Goal: Task Accomplishment & Management: Use online tool/utility

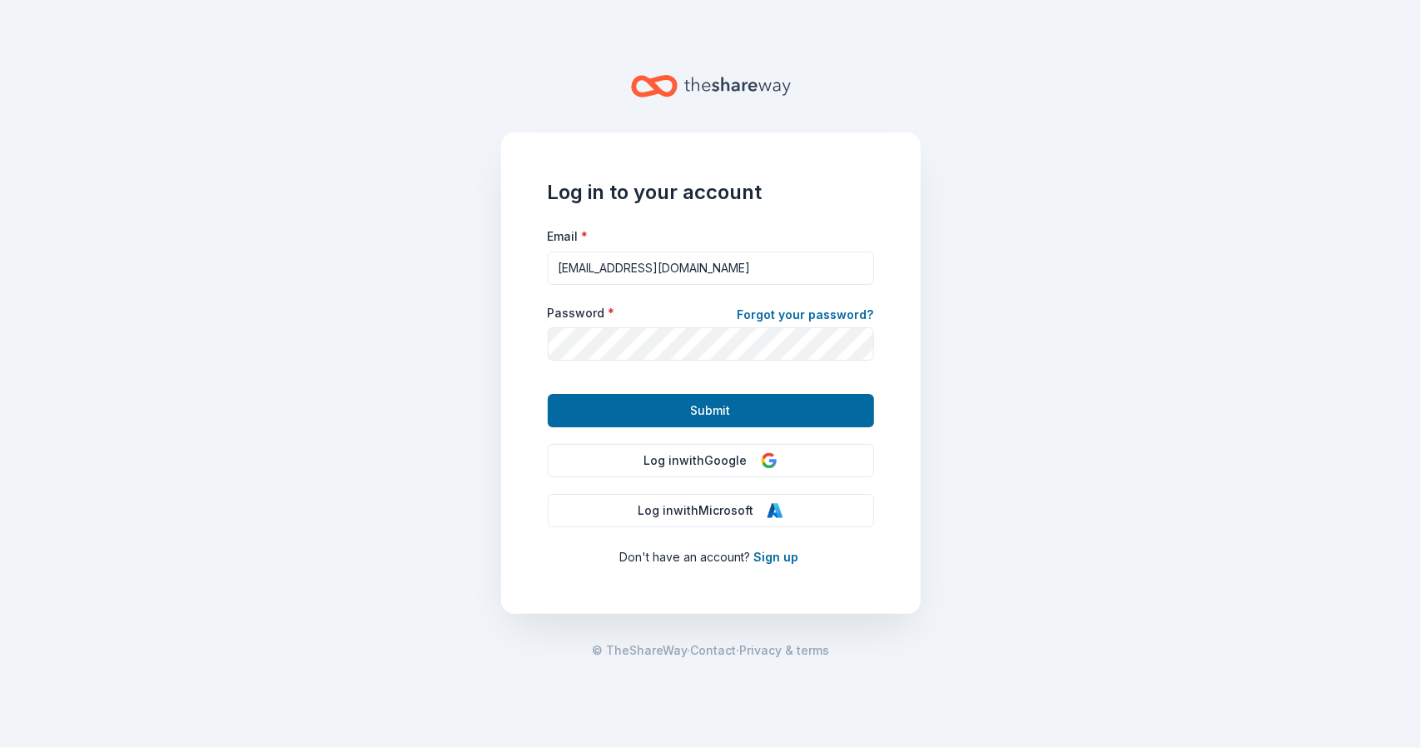
click at [694, 419] on span "Submit" at bounding box center [711, 411] width 40 height 20
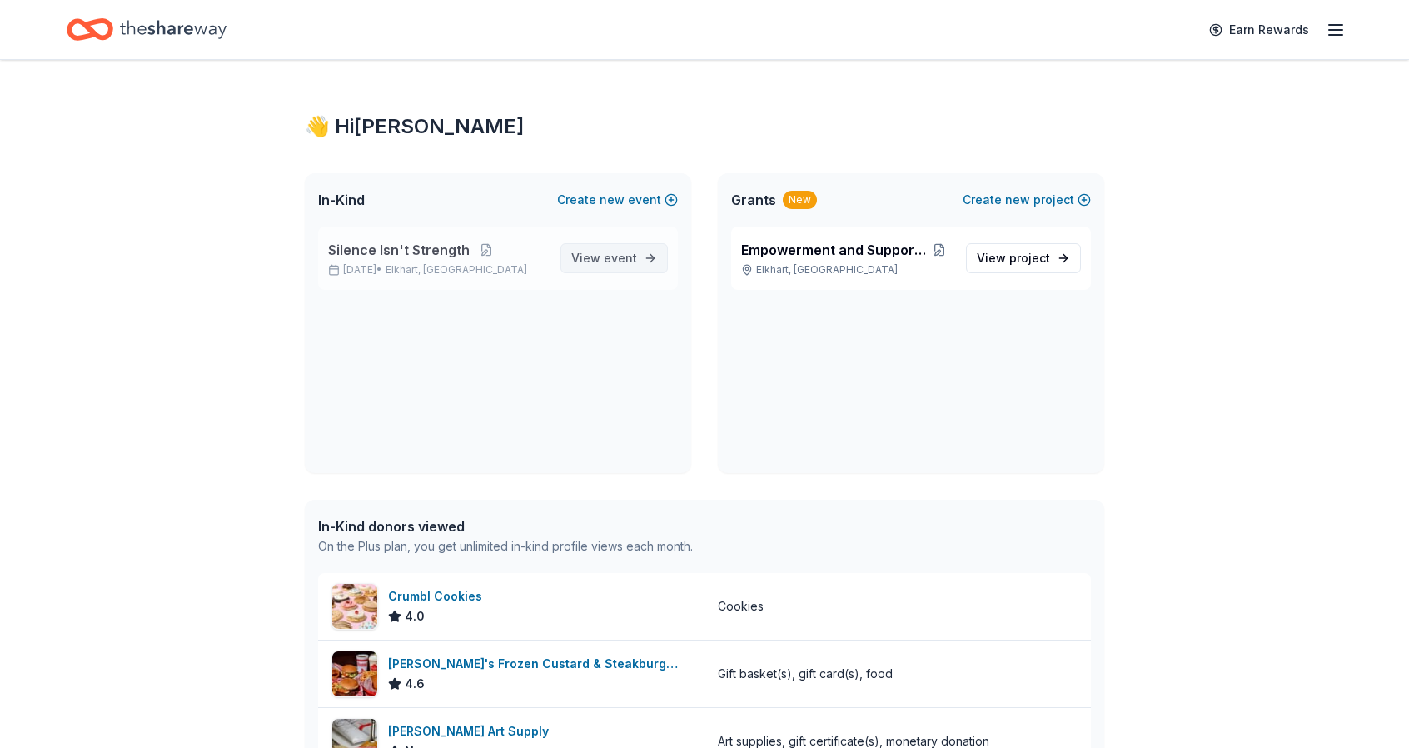
click at [631, 255] on span "event" at bounding box center [620, 258] width 33 height 14
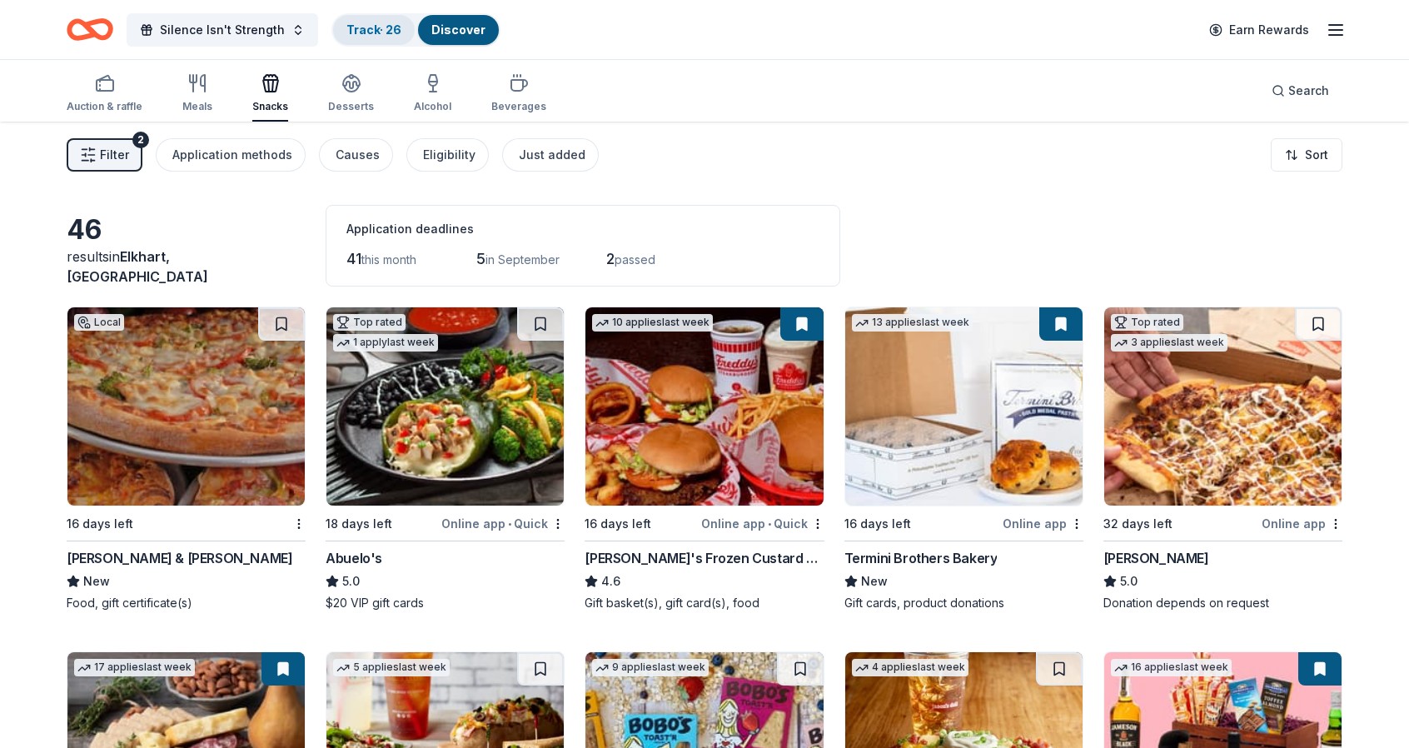
click at [357, 36] on link "Track · 26" at bounding box center [373, 29] width 55 height 14
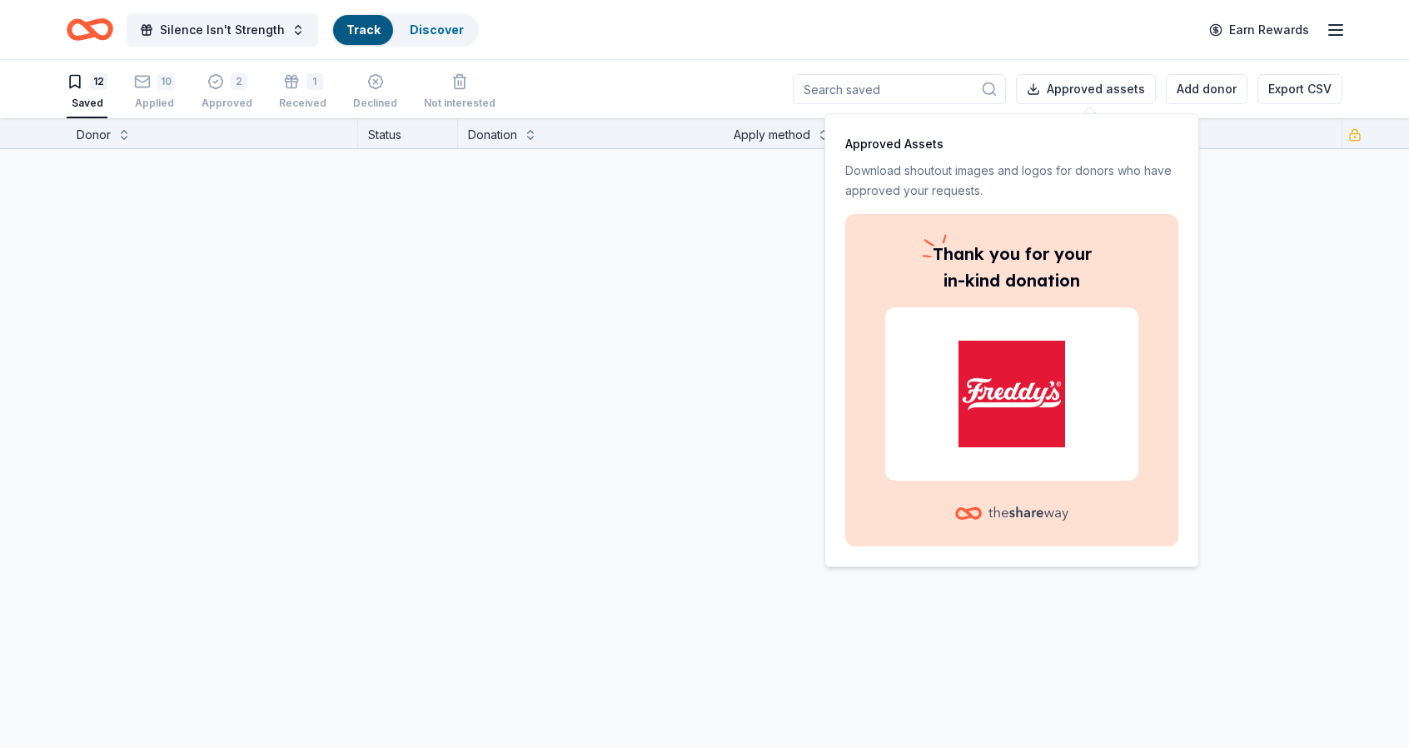
click at [357, 36] on link "Track" at bounding box center [362, 29] width 33 height 14
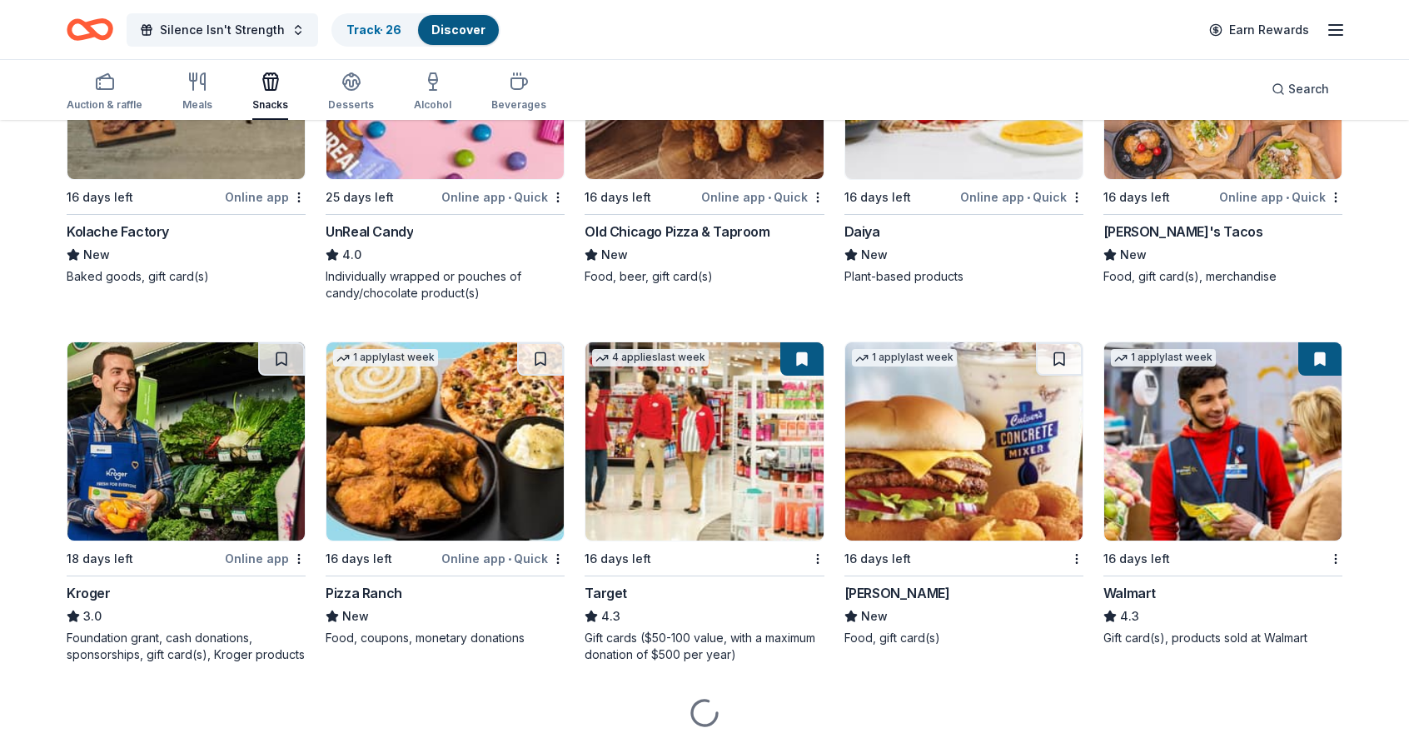
scroll to position [1063, 0]
